Goal: Navigation & Orientation: Find specific page/section

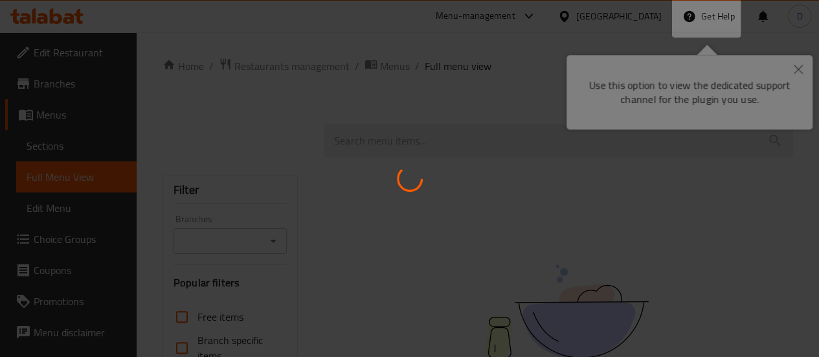
click at [801, 69] on div at bounding box center [409, 178] width 819 height 357
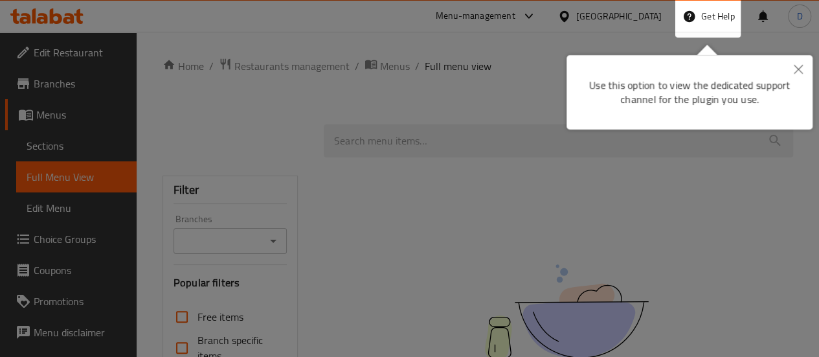
click at [790, 67] on button "Close" at bounding box center [798, 70] width 29 height 30
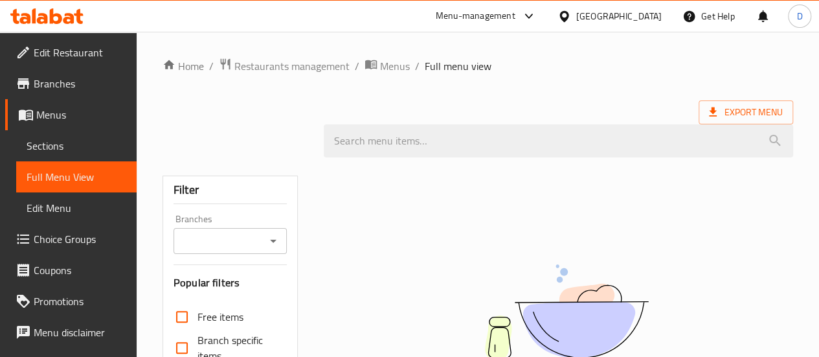
click at [650, 29] on div "[GEOGRAPHIC_DATA]" at bounding box center [609, 16] width 125 height 31
click at [643, 17] on div "[GEOGRAPHIC_DATA]" at bounding box center [620, 16] width 86 height 14
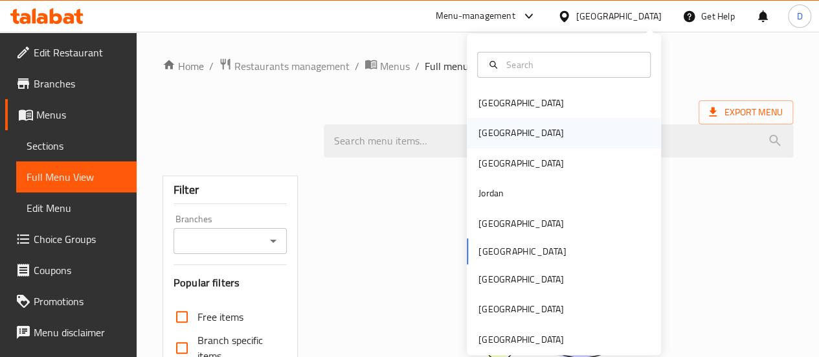
click at [513, 126] on div "[GEOGRAPHIC_DATA]" at bounding box center [564, 133] width 194 height 30
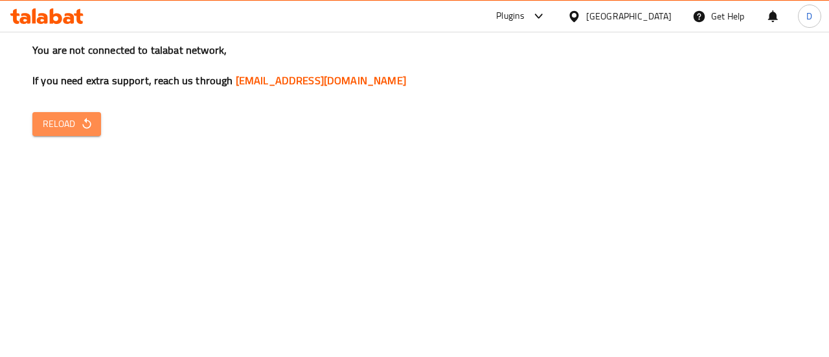
click at [75, 127] on span "Reload" at bounding box center [67, 124] width 48 height 16
